Goal: Navigation & Orientation: Find specific page/section

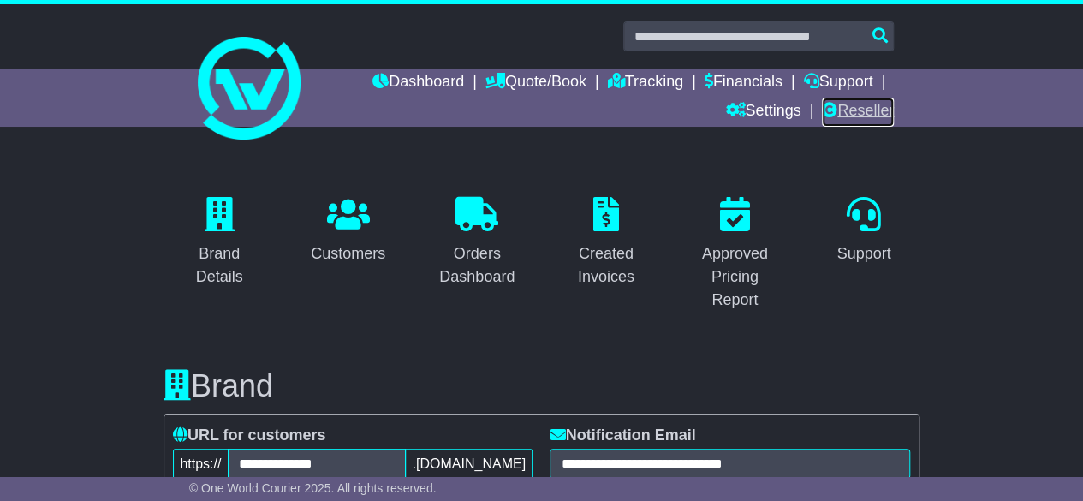
click at [865, 107] on link "Reseller" at bounding box center [858, 112] width 72 height 29
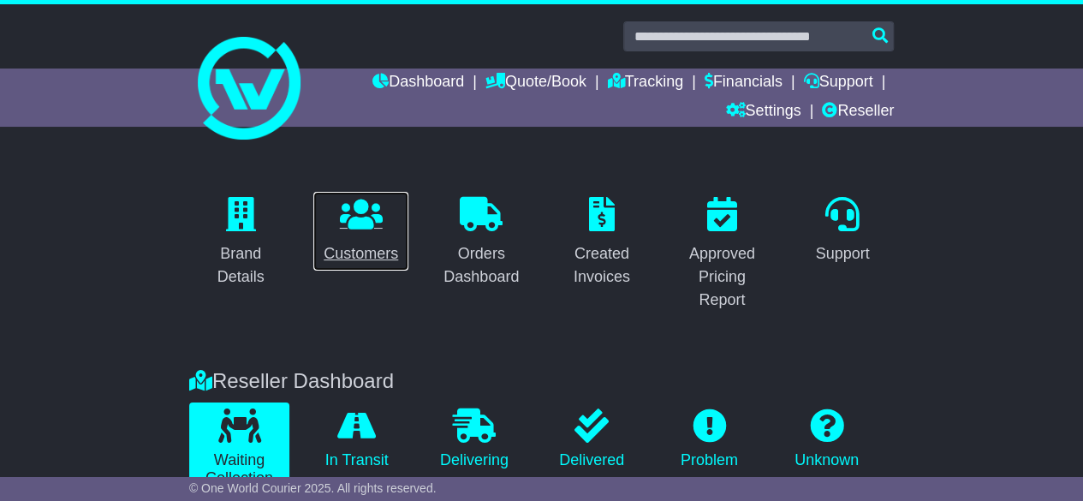
click at [354, 217] on icon at bounding box center [361, 214] width 43 height 34
